Goal: Task Accomplishment & Management: Complete application form

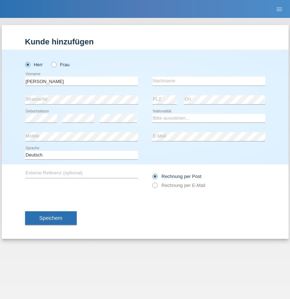
type input "[PERSON_NAME]"
click at [208, 81] on input "text" at bounding box center [208, 81] width 113 height 9
type input "Mohamuud"
select select "CH"
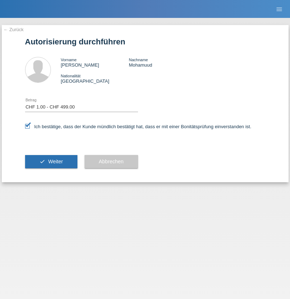
select select "1"
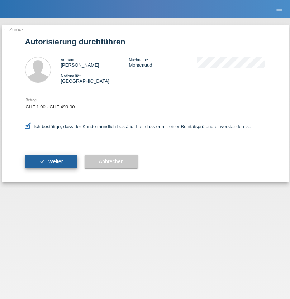
click at [51, 161] on span "Weiter" at bounding box center [55, 162] width 15 height 6
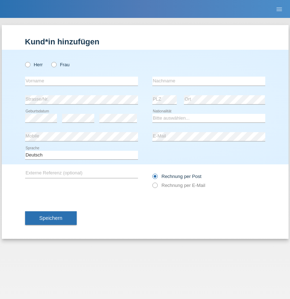
radio input "true"
click at [81, 81] on input "text" at bounding box center [81, 81] width 113 height 9
type input "kelmendi"
click at [208, 81] on input "text" at bounding box center [208, 81] width 113 height 9
type input "Edona"
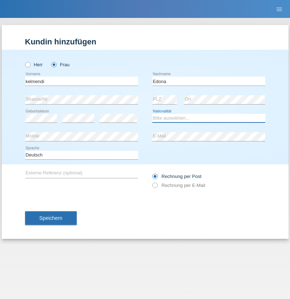
select select "XK"
select select "C"
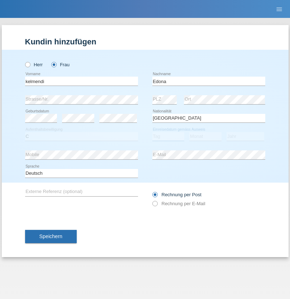
select select "23"
select select "09"
select select "2021"
